Goal: Navigation & Orientation: Find specific page/section

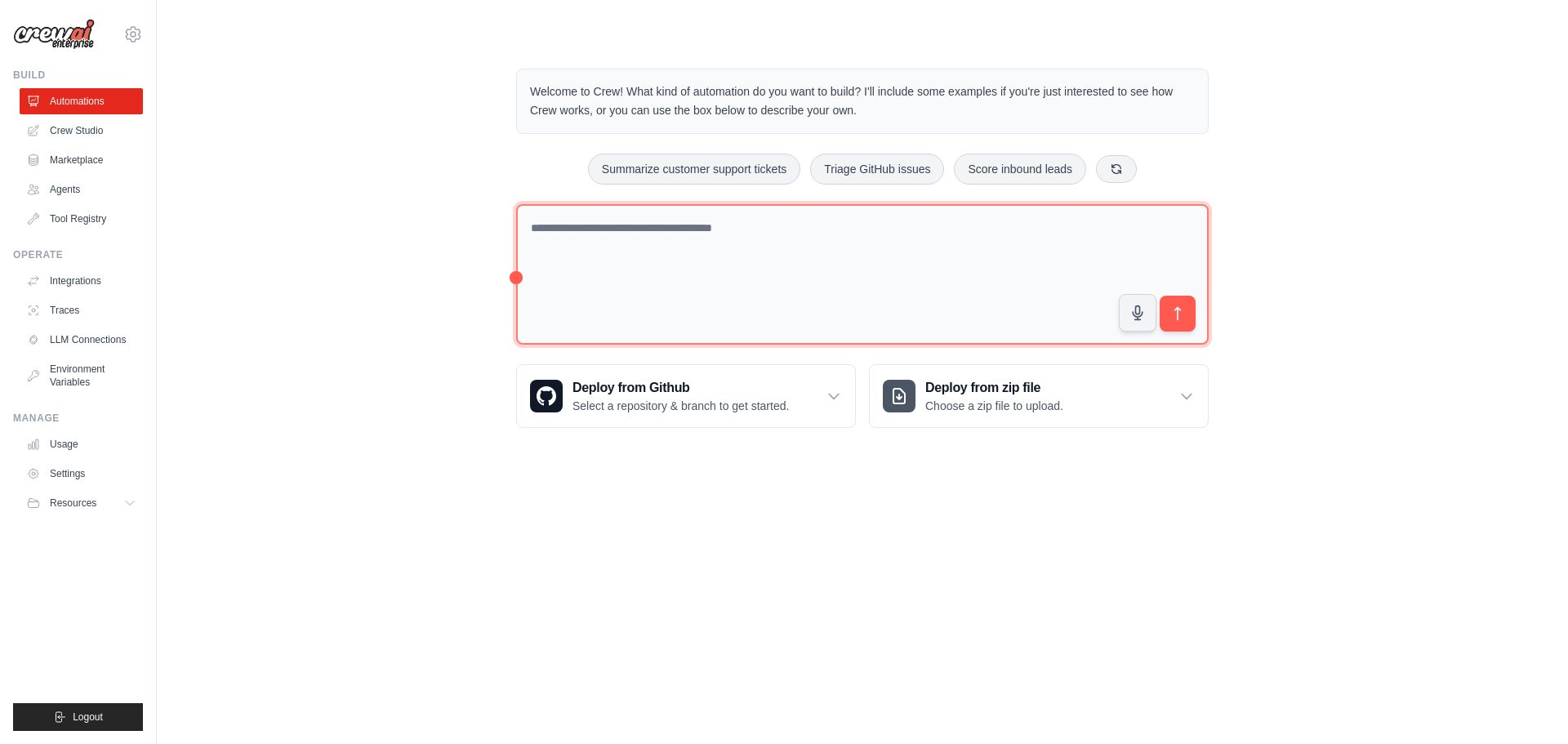
click at [525, 253] on textarea at bounding box center [863, 275] width 692 height 141
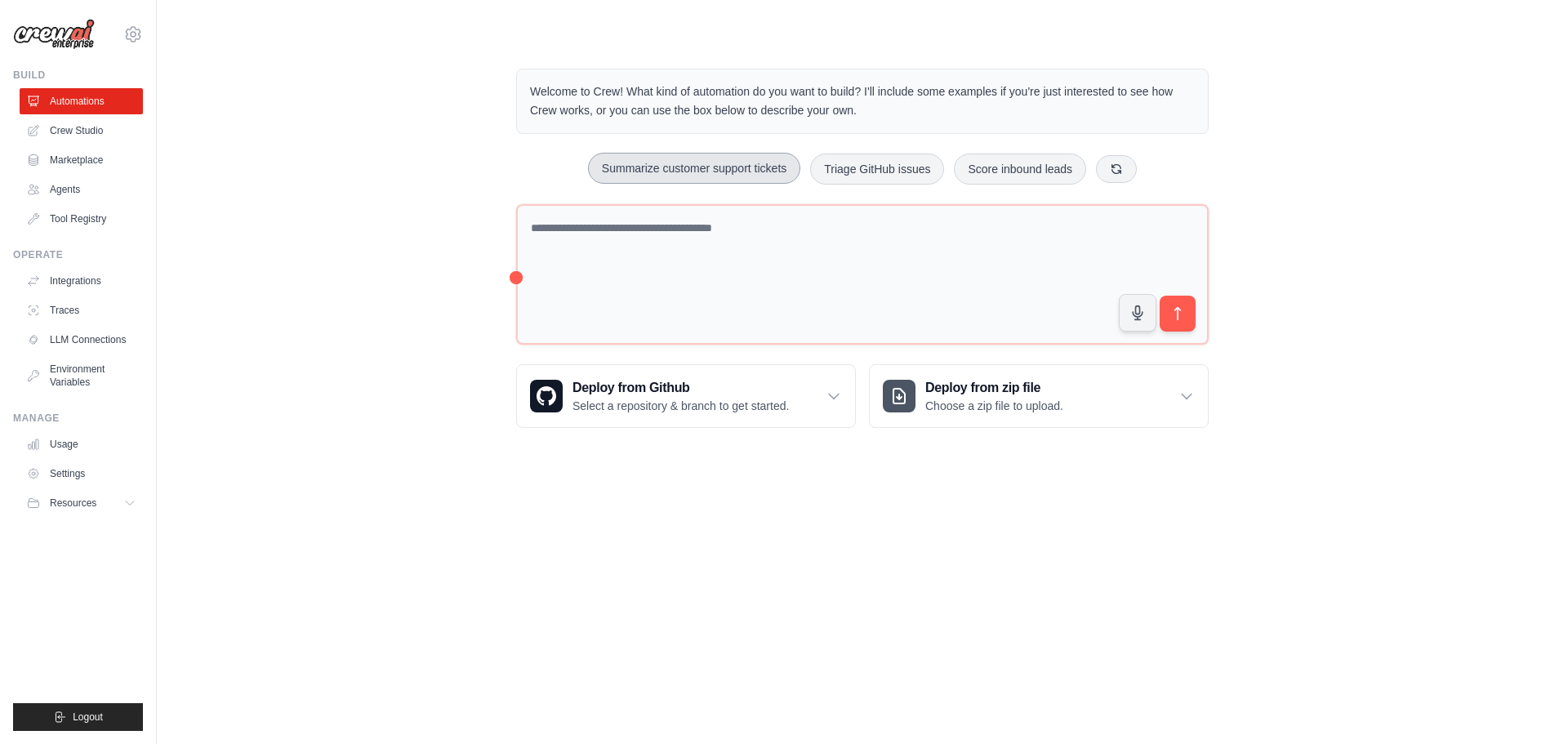
click at [662, 184] on button "Summarize customer support tickets" at bounding box center [694, 169] width 212 height 31
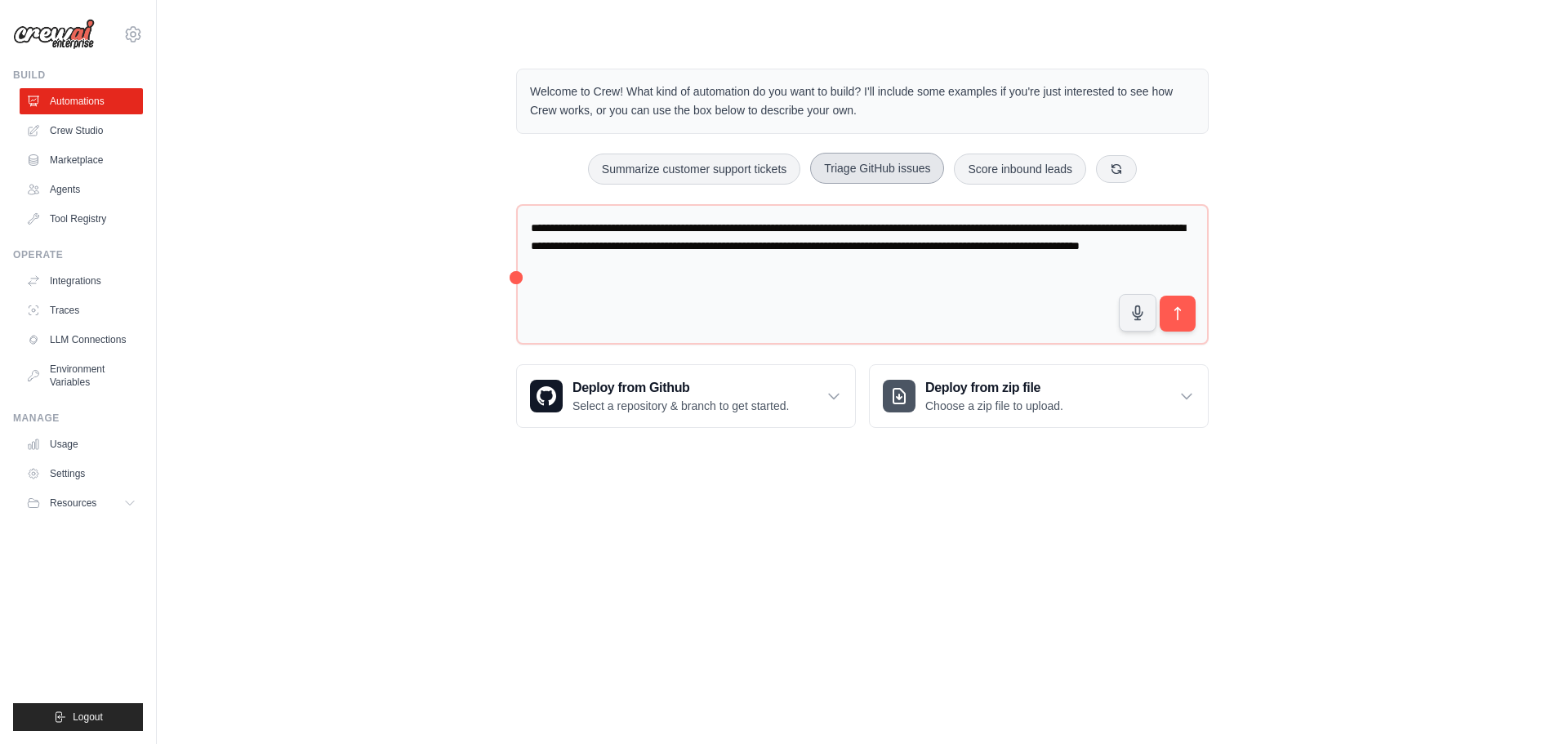
click at [944, 184] on button "Triage GitHub issues" at bounding box center [877, 169] width 134 height 31
click at [1048, 184] on button "Score inbound leads" at bounding box center [1020, 169] width 132 height 31
click at [1123, 175] on icon at bounding box center [1116, 169] width 13 height 13
click at [970, 185] on button "Automate social media posting" at bounding box center [1011, 170] width 184 height 31
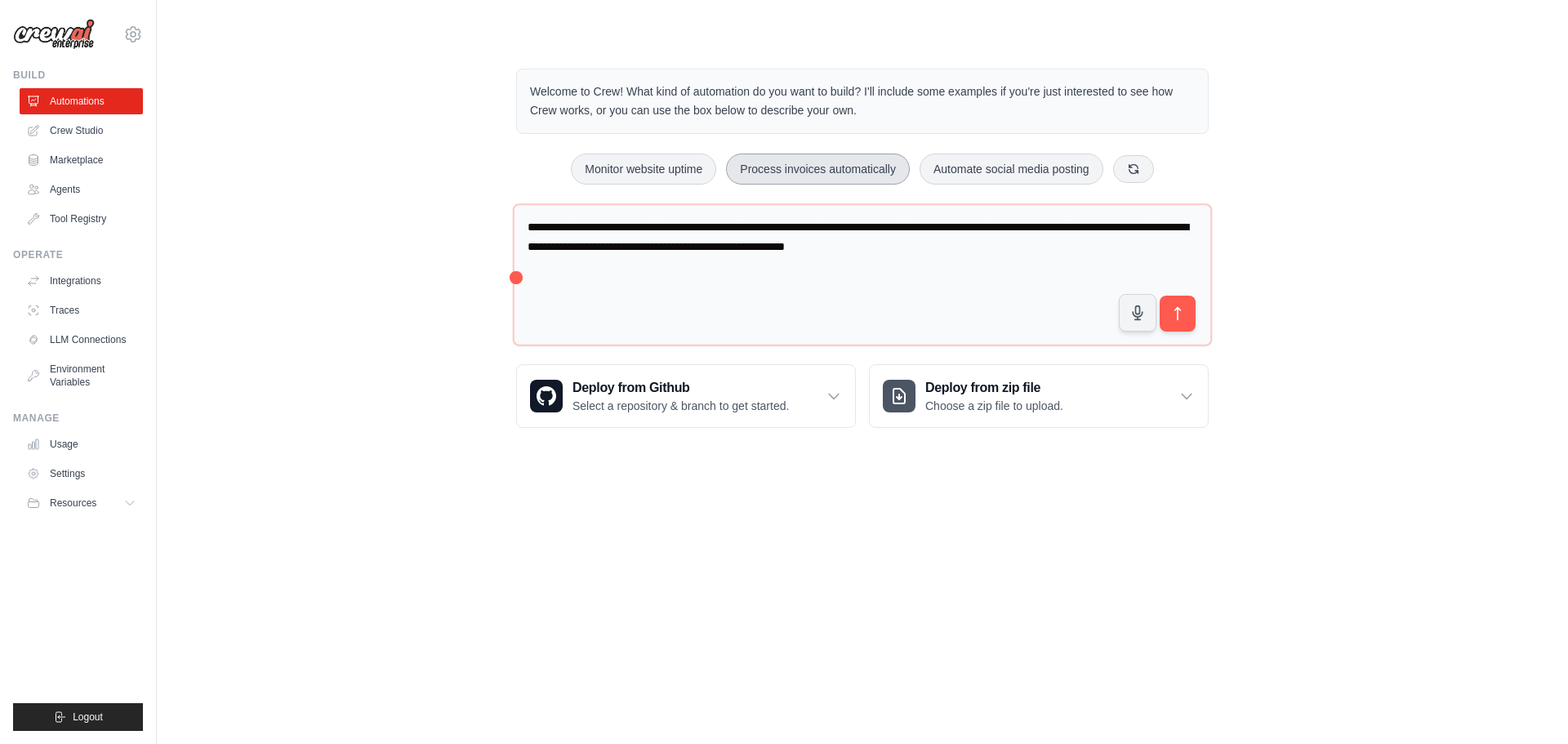
click at [823, 185] on button "Process invoices automatically" at bounding box center [818, 170] width 184 height 31
click at [576, 175] on button "Monitor website uptime" at bounding box center [643, 170] width 146 height 31
click at [613, 185] on button "Monitor website uptime" at bounding box center [643, 170] width 146 height 31
click at [1071, 185] on button "Automate social media posting" at bounding box center [1011, 170] width 184 height 31
click at [1140, 175] on icon at bounding box center [1134, 169] width 13 height 13
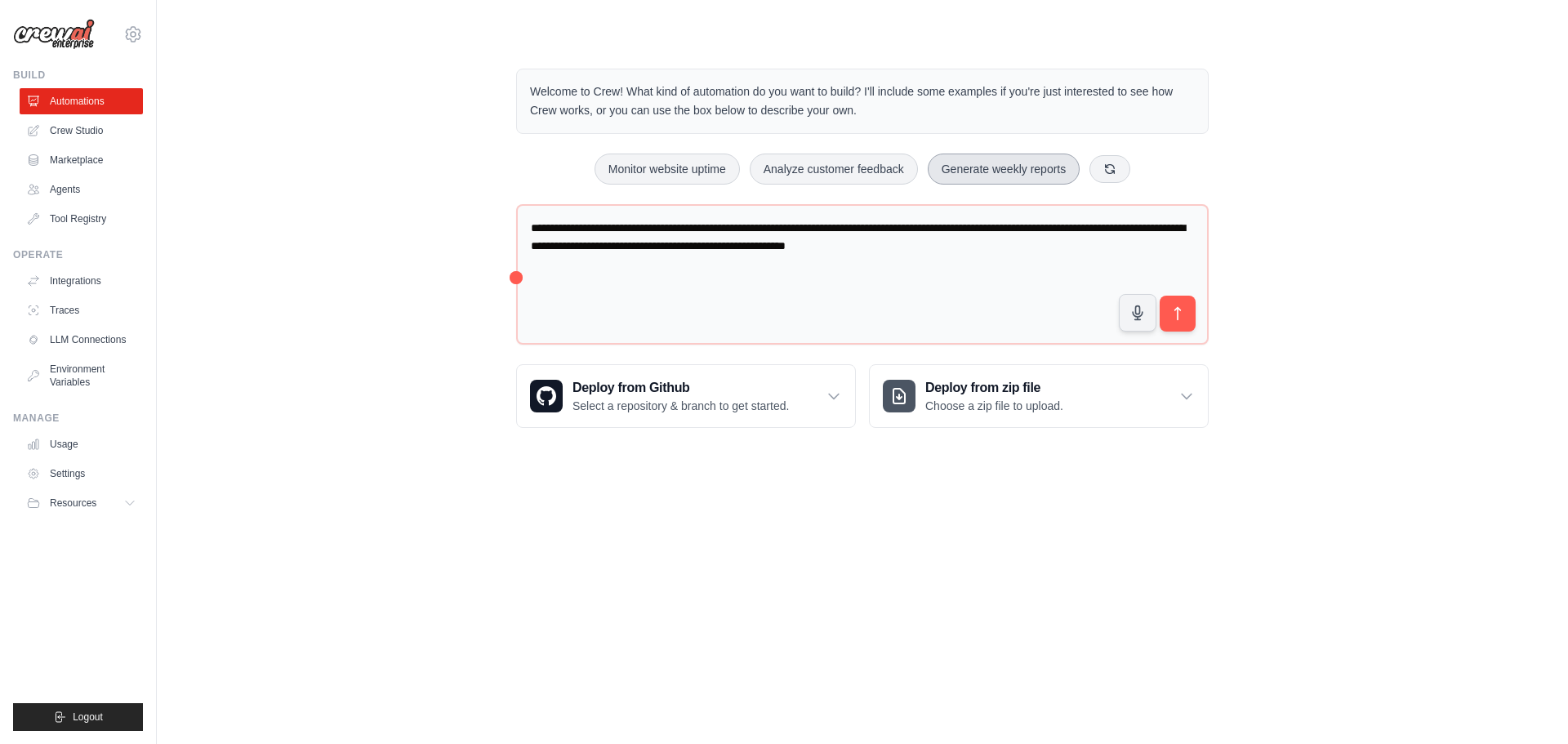
click at [1053, 185] on button "Generate weekly reports" at bounding box center [1004, 170] width 153 height 31
click at [895, 185] on button "Analyze customer feedback" at bounding box center [834, 170] width 169 height 31
drag, startPoint x: 702, startPoint y: 190, endPoint x: 549, endPoint y: 193, distance: 153.0
click at [594, 185] on button "Monitor website uptime" at bounding box center [667, 170] width 146 height 31
click at [813, 185] on button "Analyze customer feedback" at bounding box center [834, 170] width 169 height 31
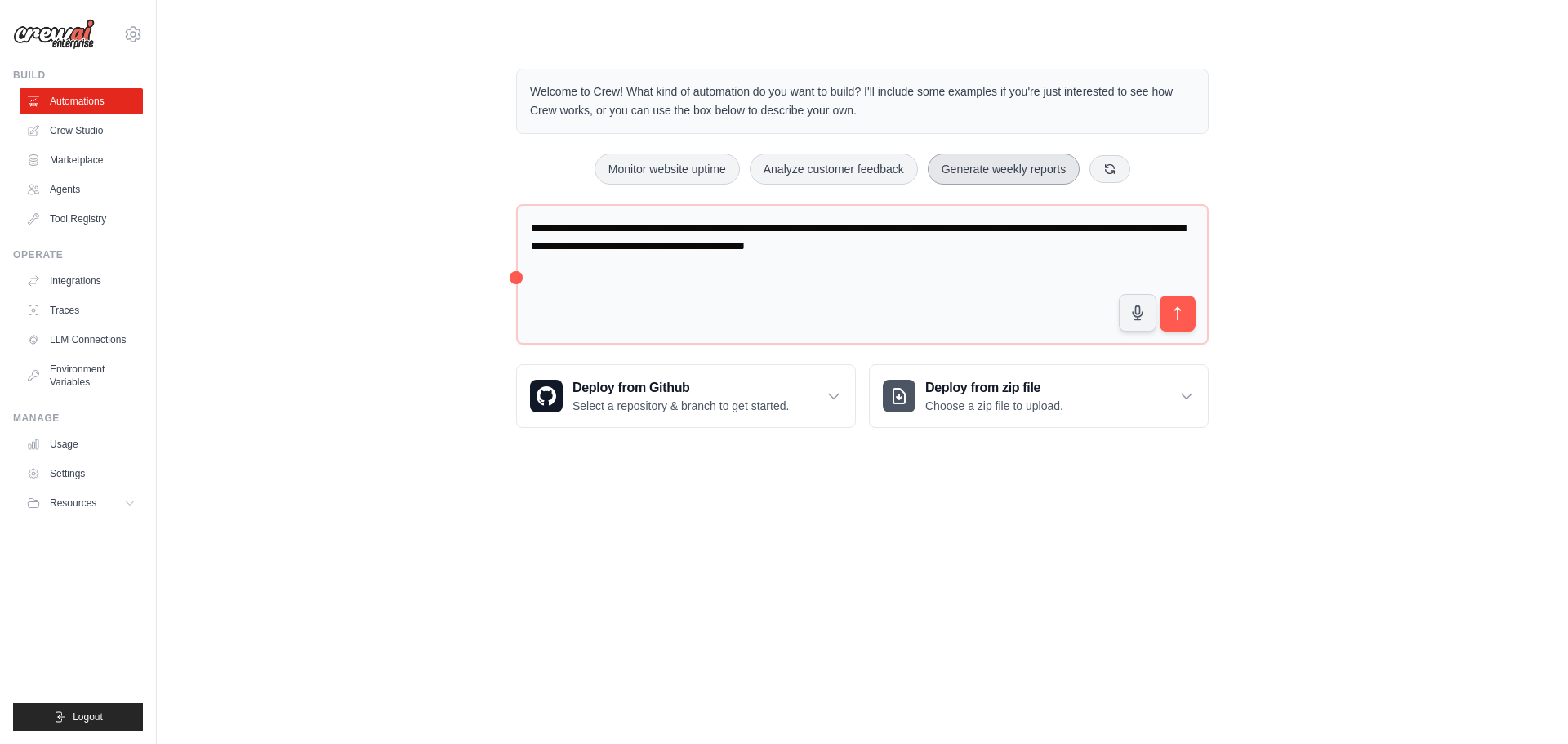
click at [1030, 185] on button "Generate weekly reports" at bounding box center [1004, 170] width 153 height 31
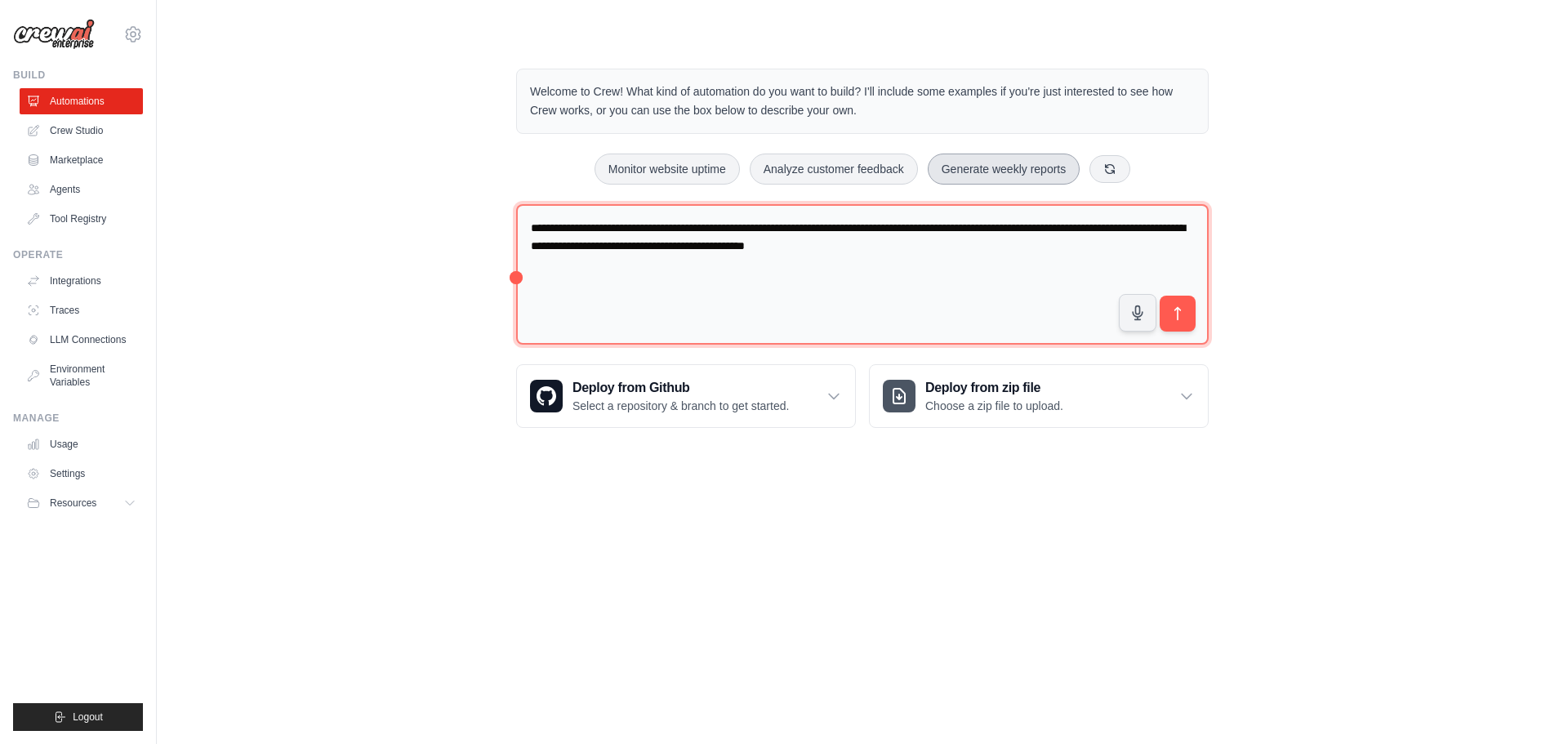
type textarea "**********"
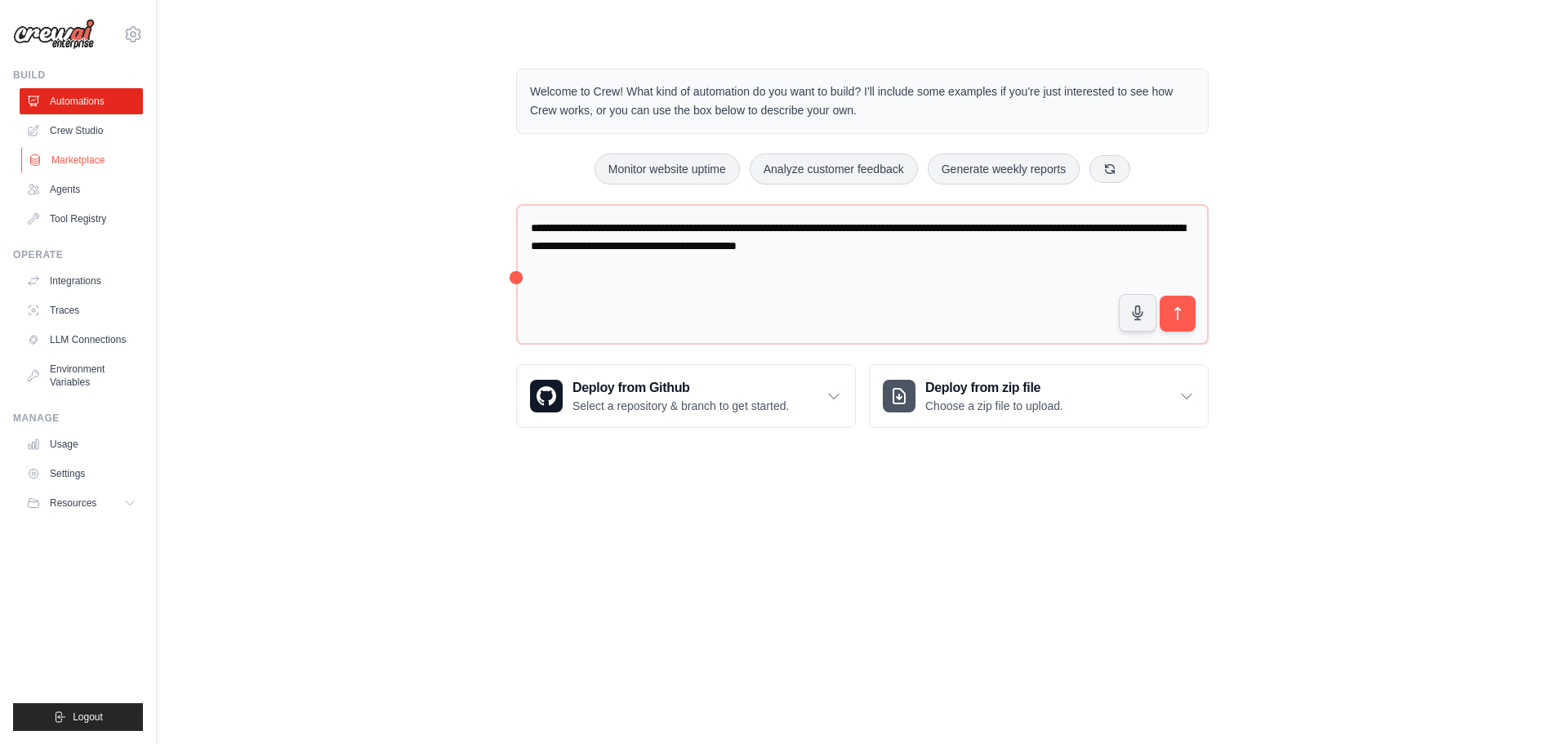
click at [132, 173] on link "Marketplace" at bounding box center [82, 160] width 124 height 27
click at [66, 129] on ul "Automations Crew Studio Marketplace Agents Tool Registry" at bounding box center [81, 159] width 124 height 144
drag, startPoint x: 71, startPoint y: 144, endPoint x: 68, endPoint y: 194, distance: 50.1
click at [71, 144] on link "Crew Studio" at bounding box center [81, 130] width 124 height 27
click at [68, 173] on link "Marketplace" at bounding box center [82, 160] width 124 height 27
